Goal: Task Accomplishment & Management: Use online tool/utility

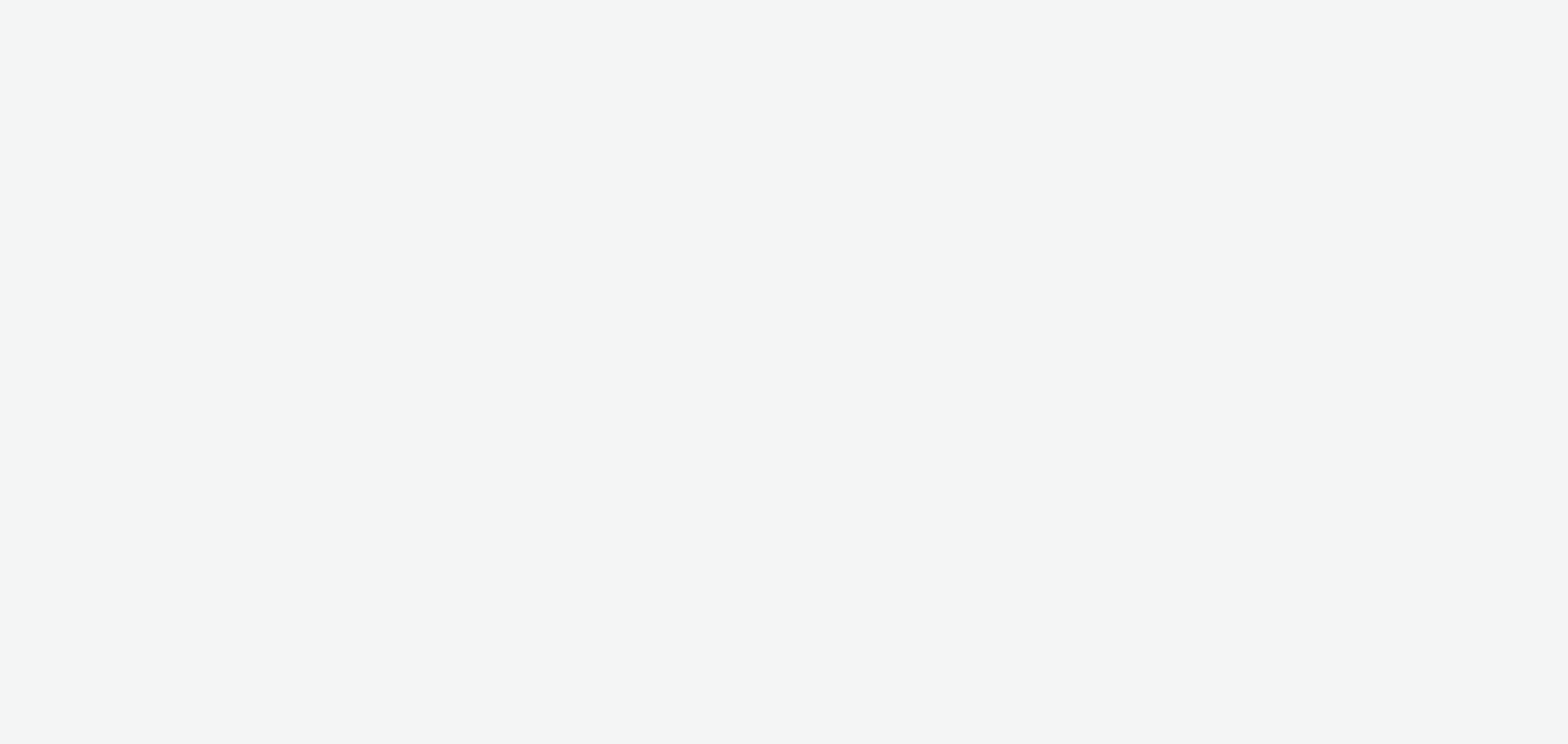
select select "cff8590b-41ac-41ea-8cbb-9853a913f89b"
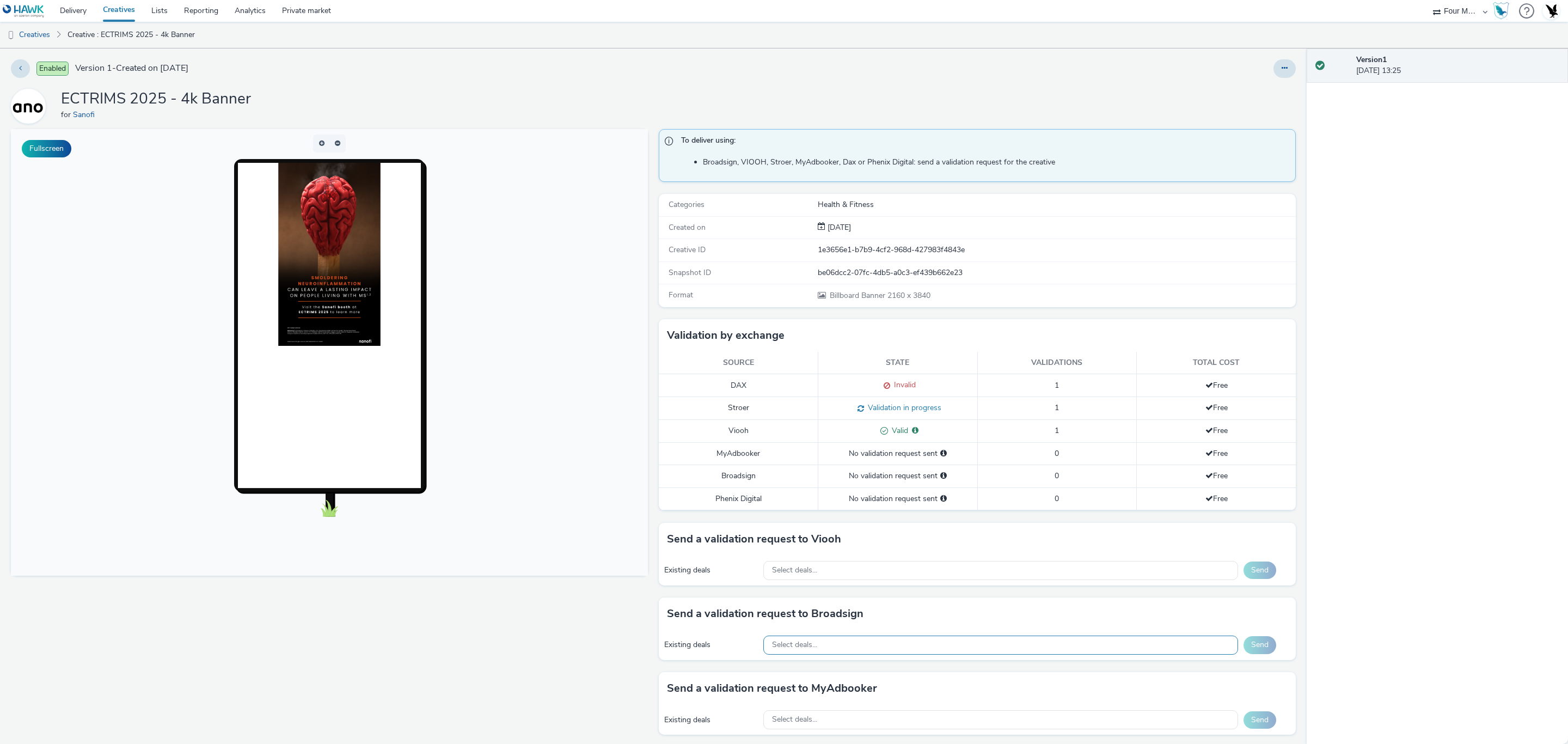
click at [904, 649] on div "Select deals..." at bounding box center [1001, 645] width 475 height 19
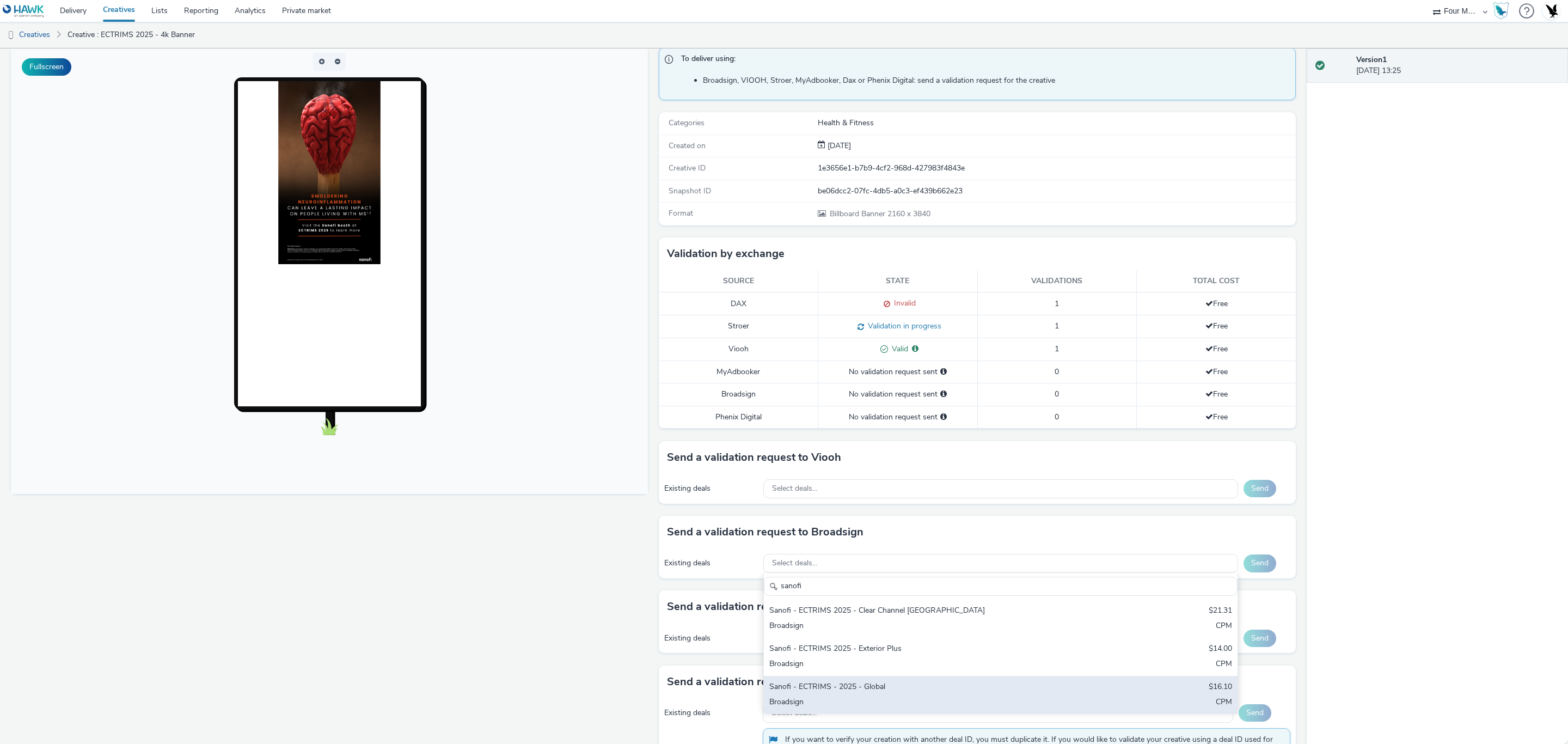
type input "sanofi"
click at [946, 686] on div "Sanofi - ECTRIMS - 2025 - Global" at bounding box center [923, 687] width 307 height 13
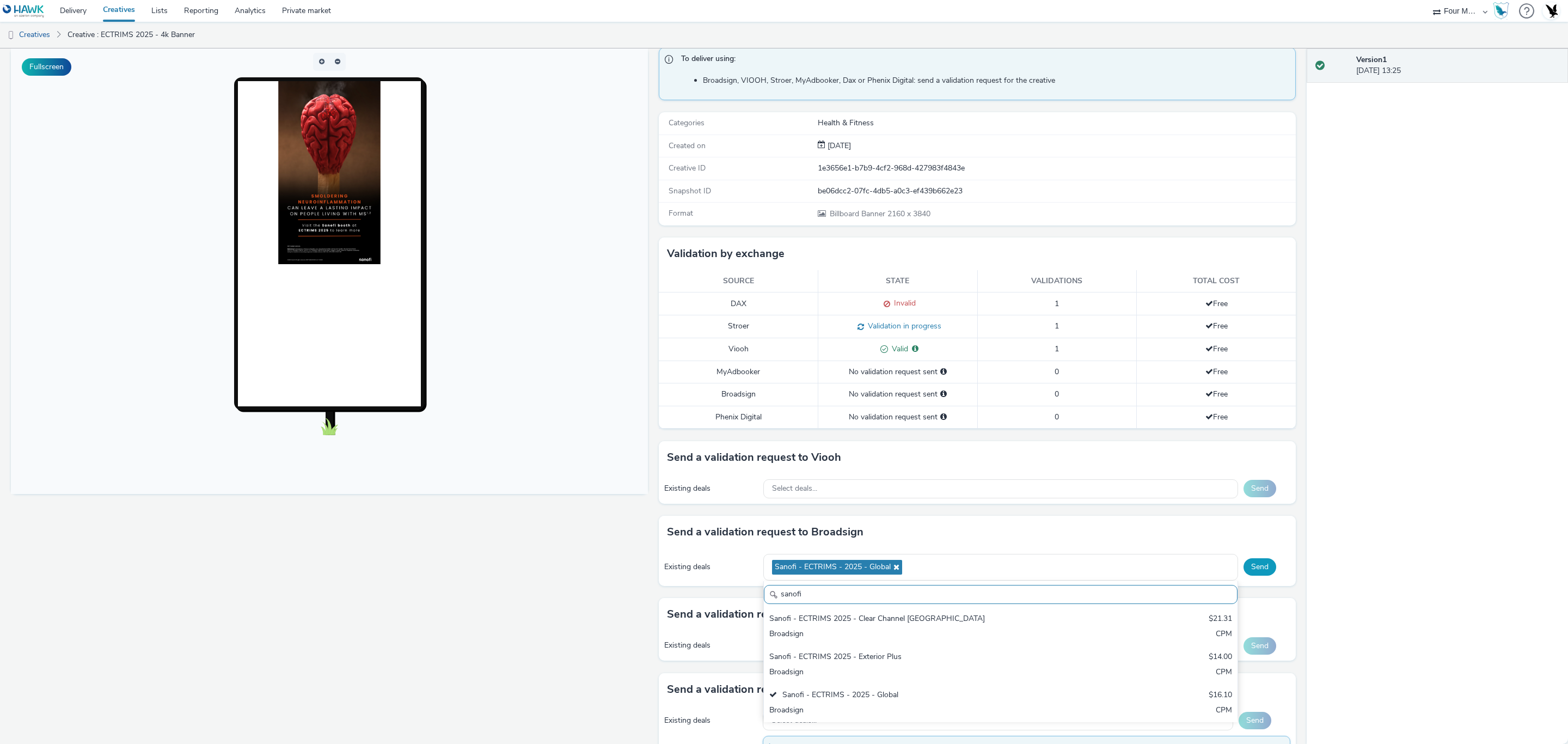
click at [1244, 567] on button "Send" at bounding box center [1260, 567] width 33 height 18
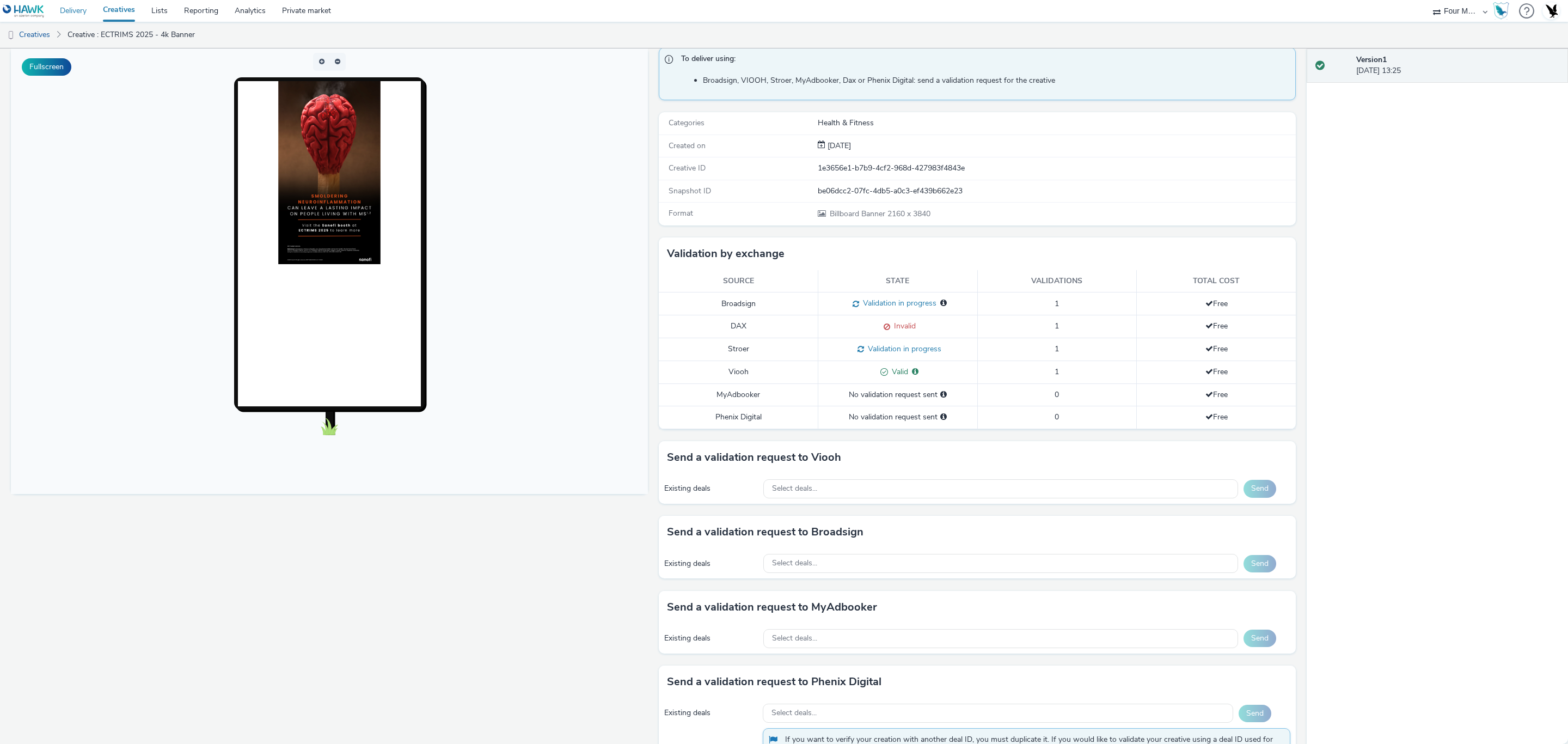
click at [80, 13] on link "Delivery" at bounding box center [73, 11] width 43 height 22
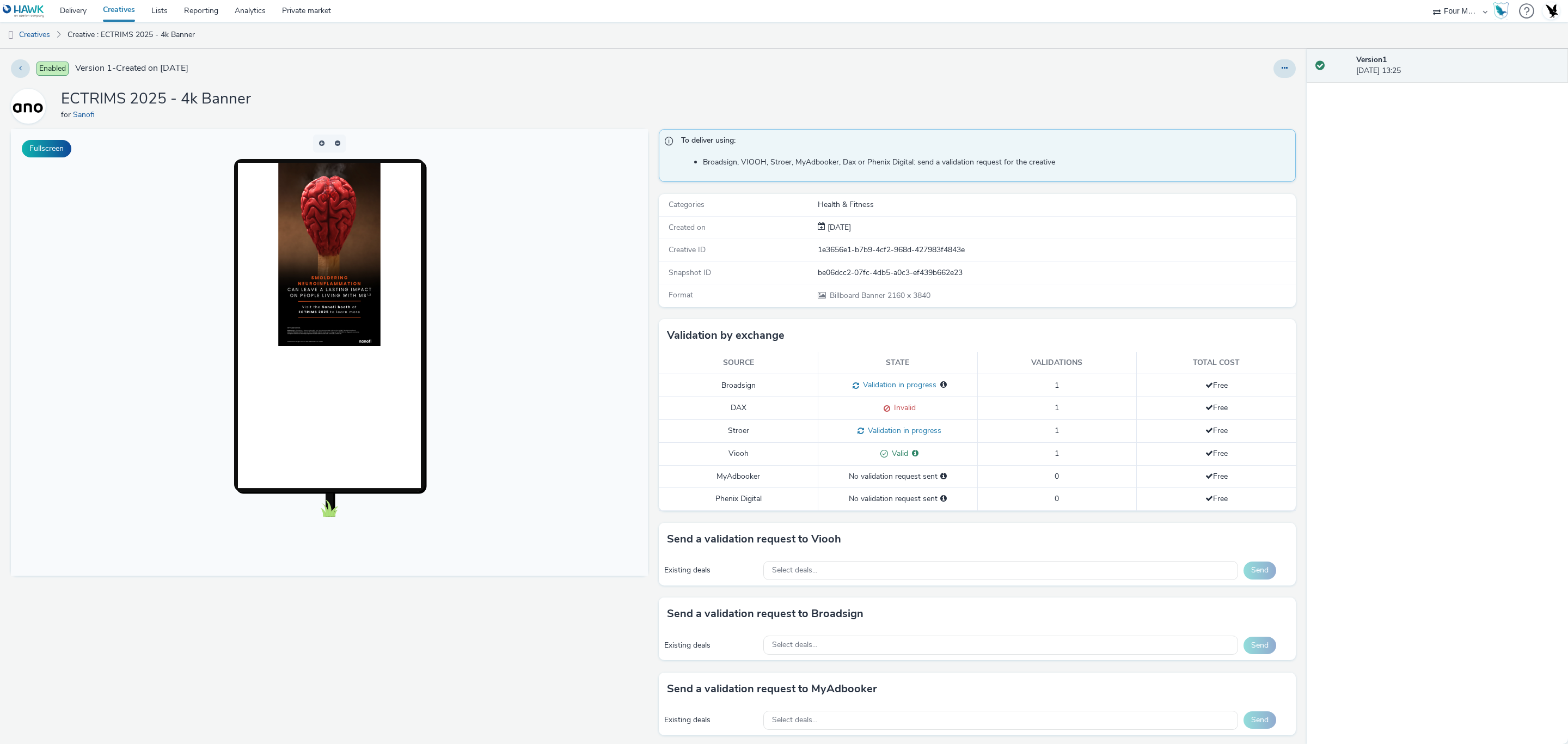
drag, startPoint x: 1462, startPoint y: 13, endPoint x: 1454, endPoint y: 18, distance: 9.4
click at [1462, 13] on select "75 Media A8 Media Group Advant Technology Audio Ad Pro AZERION Buy Me Media Con…" at bounding box center [1460, 11] width 65 height 22
select select "76ad0396-c468-4d1d-af63-4d32e1bf98e8"
click at [1427, 0] on select "75 Media A8 Media Group Advant Technology Audio Ad Pro AZERION Buy Me Media Con…" at bounding box center [1460, 11] width 65 height 22
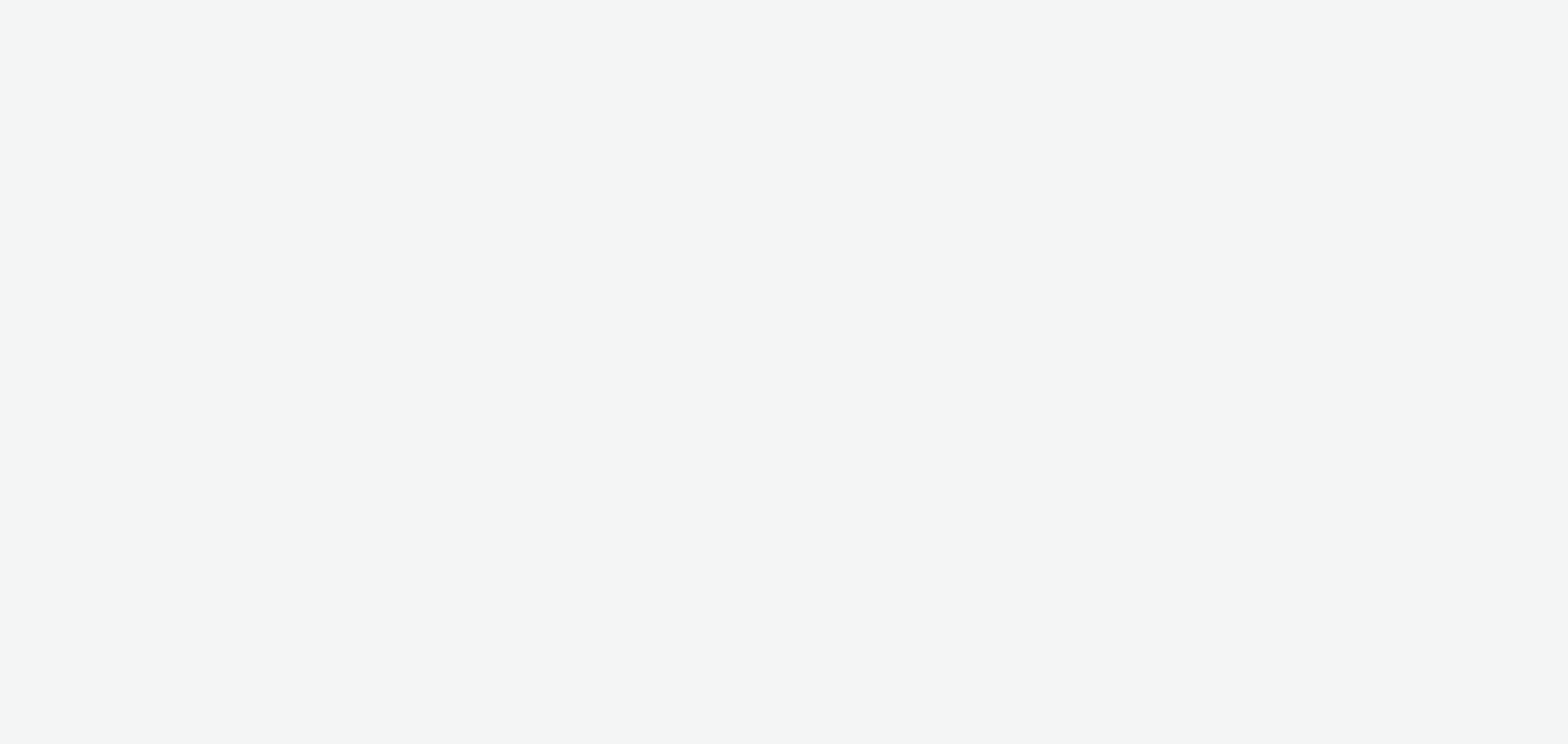
click at [71, 7] on div at bounding box center [784, 372] width 1568 height 744
select select "76ad0396-c468-4d1d-af63-4d32e1bf98e8"
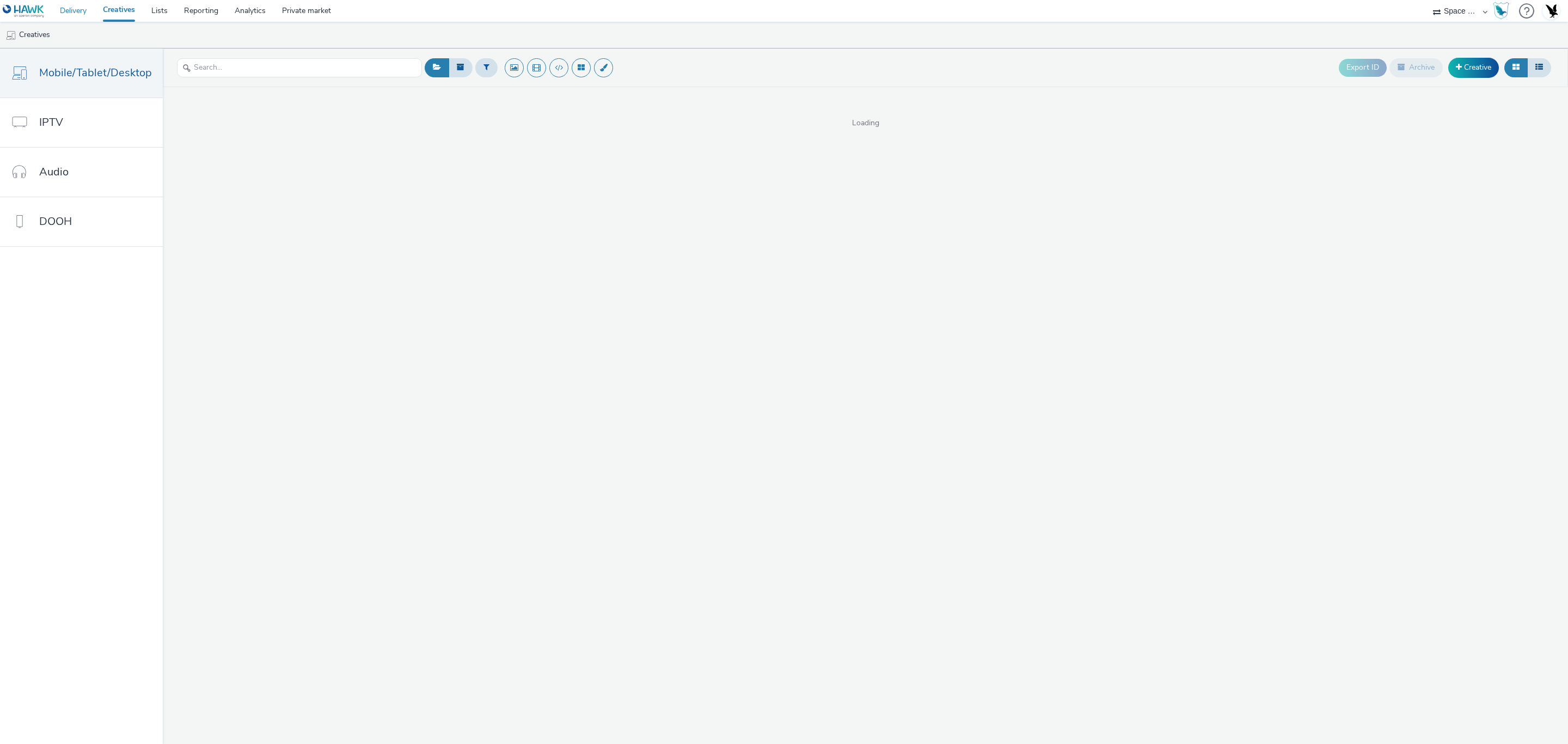
click at [71, 7] on link "Delivery" at bounding box center [73, 11] width 43 height 22
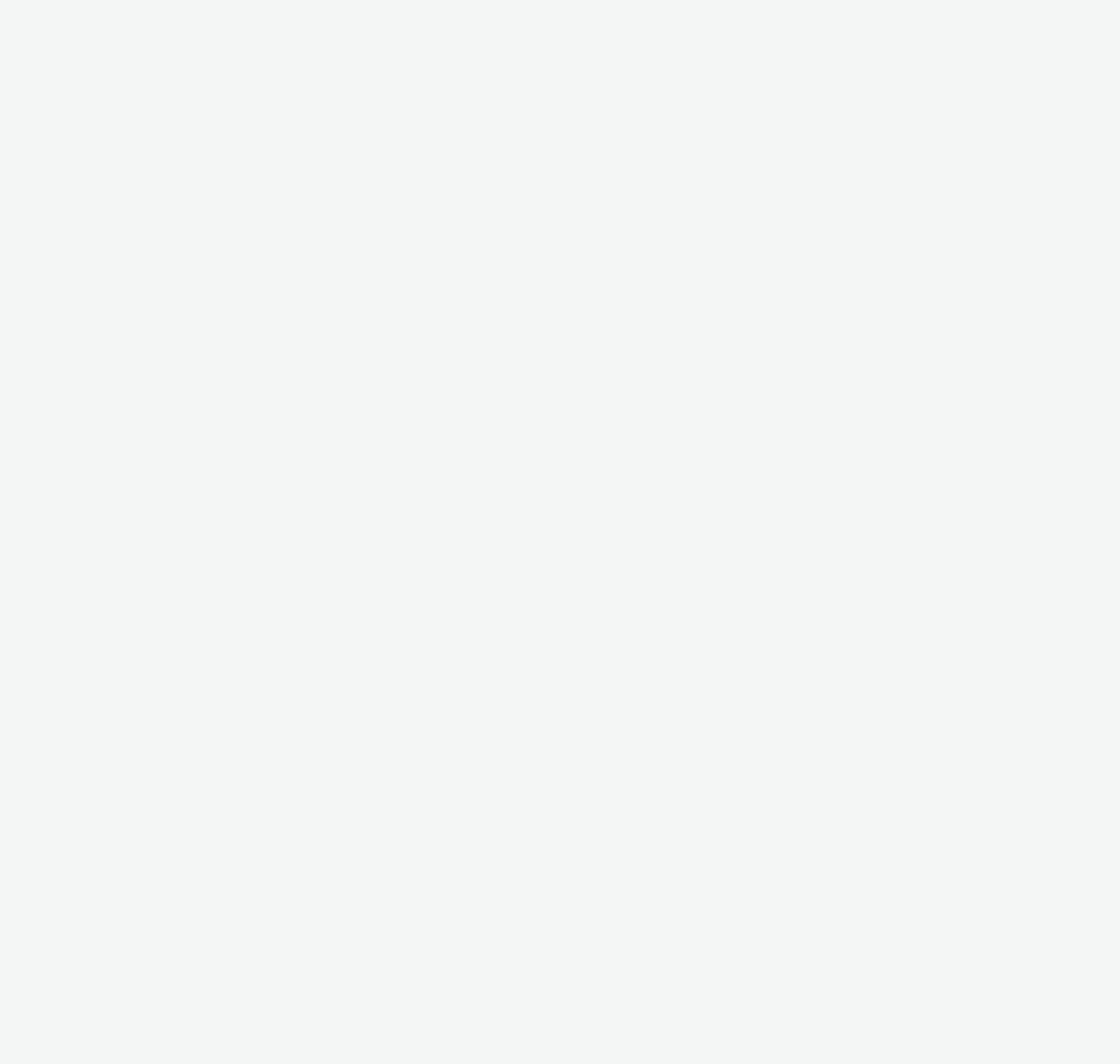
select select "cff8590b-41ac-41ea-8cbb-9853a913f89b"
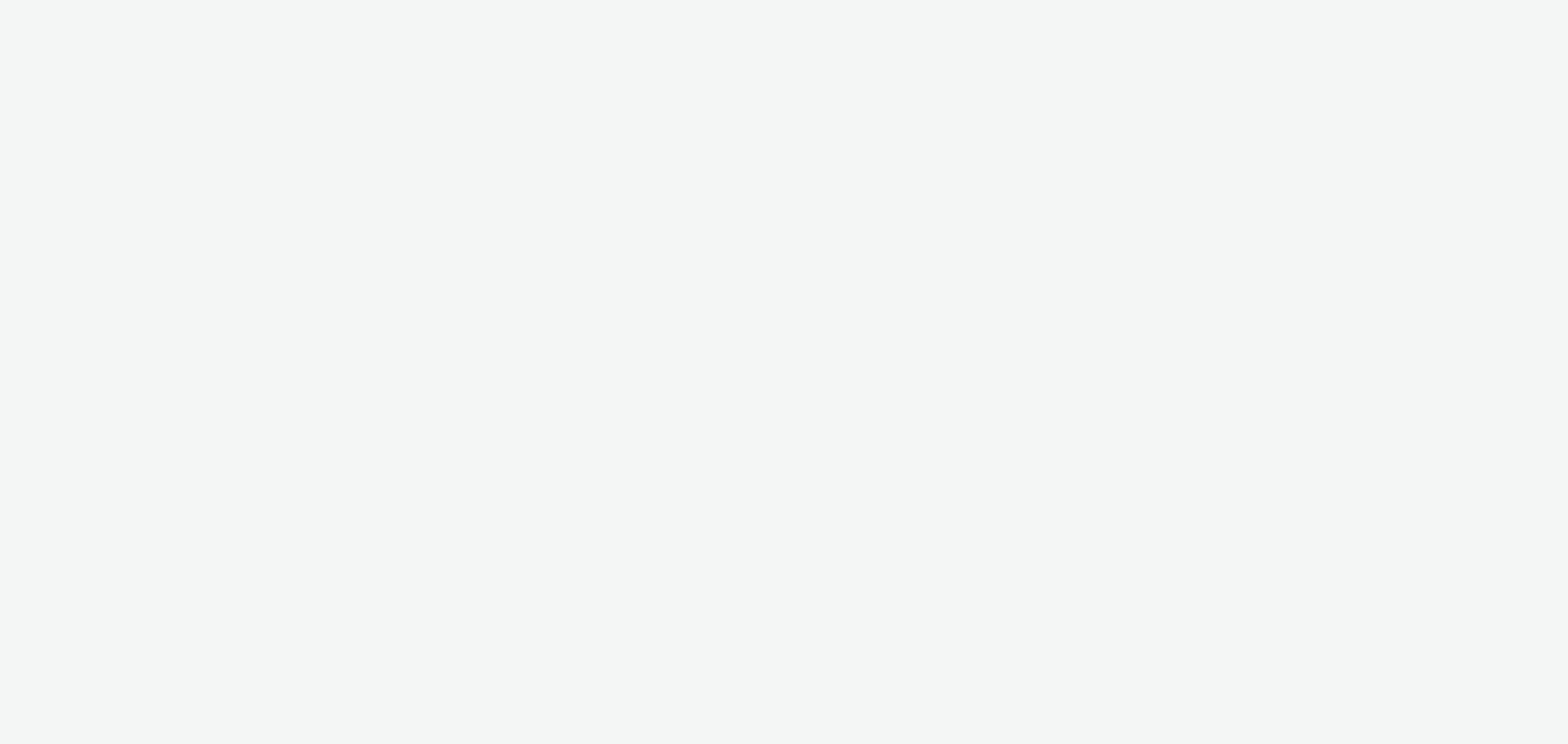
select select "cff8590b-41ac-41ea-8cbb-9853a913f89b"
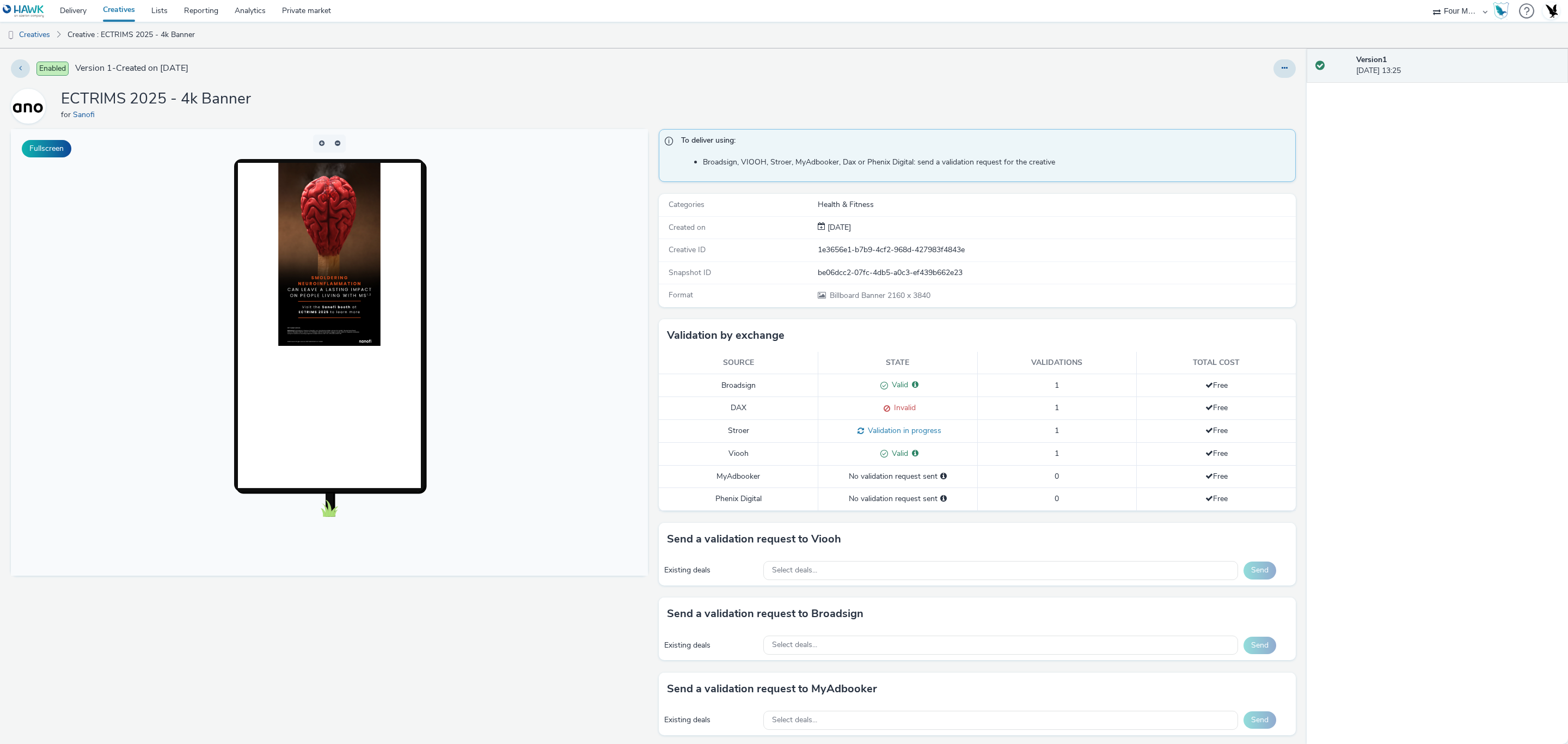
scroll to position [1, 0]
click at [77, 13] on link "Delivery" at bounding box center [73, 11] width 43 height 22
